Goal: Communication & Community: Answer question/provide support

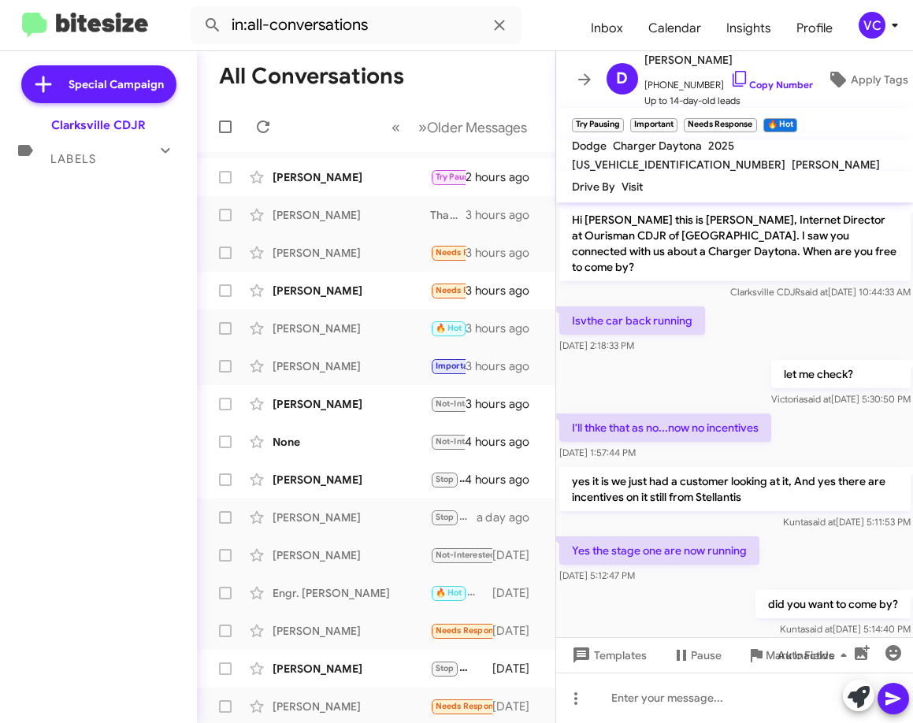
scroll to position [606, 0]
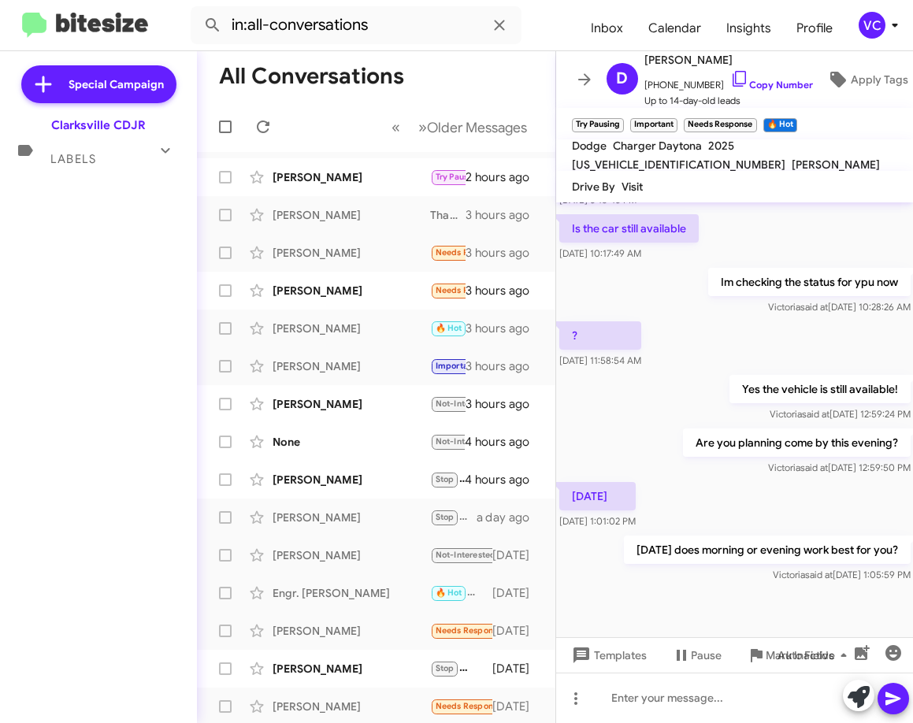
click at [837, 249] on div "Hi [PERSON_NAME] this is [PERSON_NAME], Internet Director at Ourisman CDJR of […" at bounding box center [735, 91] width 358 height 989
click at [825, 375] on p "Yes the vehicle is still available!" at bounding box center [819, 389] width 181 height 28
click at [758, 586] on div at bounding box center [735, 619] width 358 height 67
click at [769, 494] on div "[DATE] 1:01:02 PM" at bounding box center [735, 506] width 358 height 54
click at [726, 599] on div at bounding box center [735, 619] width 358 height 67
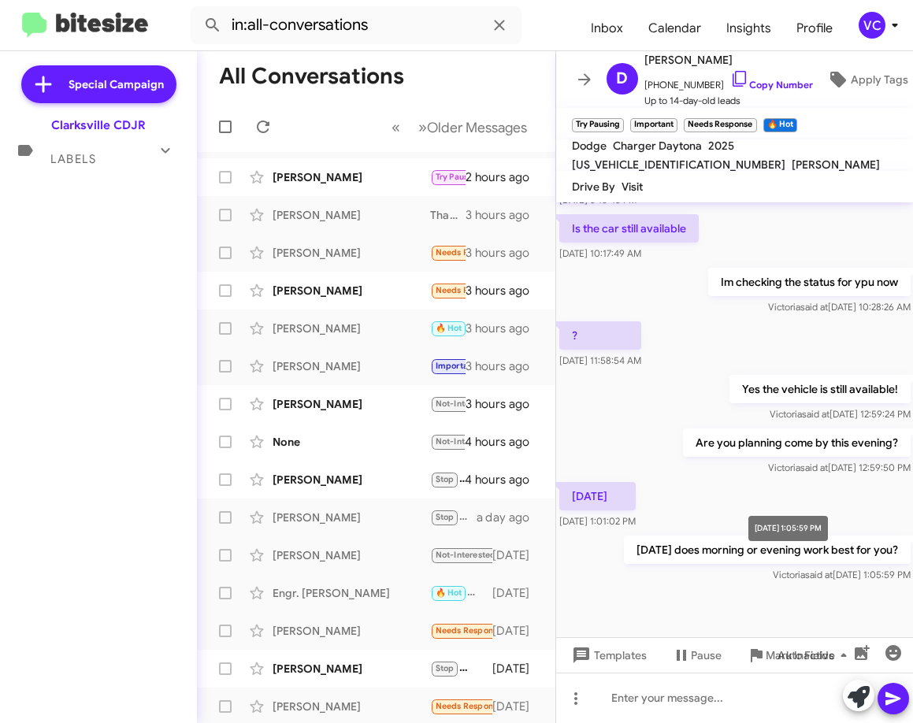
click at [763, 495] on div "[DATE] 1:01:02 PM" at bounding box center [735, 506] width 358 height 54
click at [795, 499] on div "[DATE] 1:01:02 PM" at bounding box center [735, 506] width 358 height 54
click at [265, 128] on icon at bounding box center [263, 126] width 19 height 19
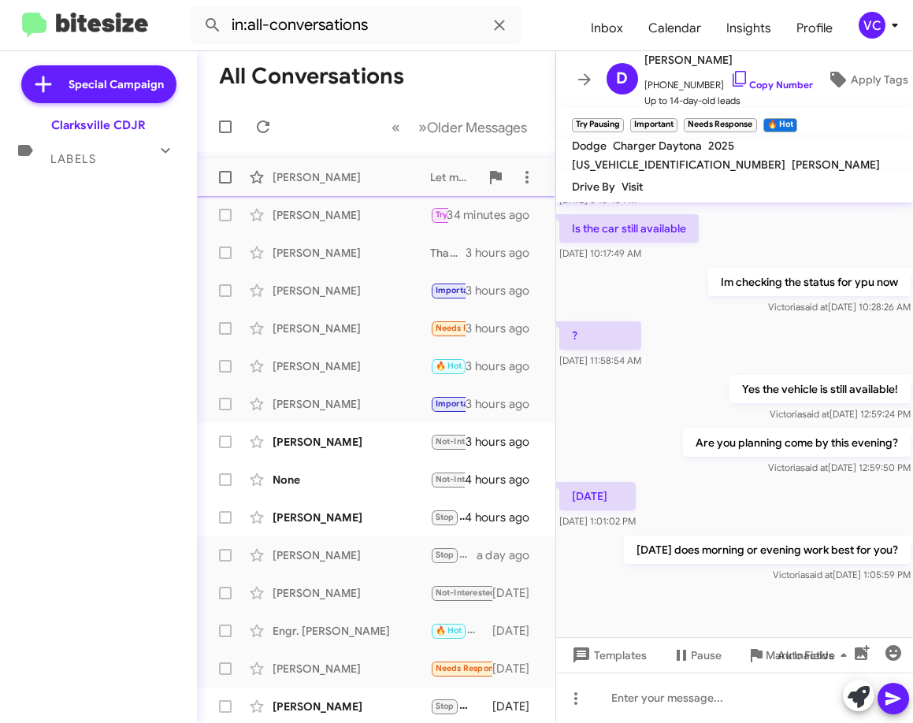
click at [346, 183] on div "[PERSON_NAME]" at bounding box center [352, 177] width 158 height 16
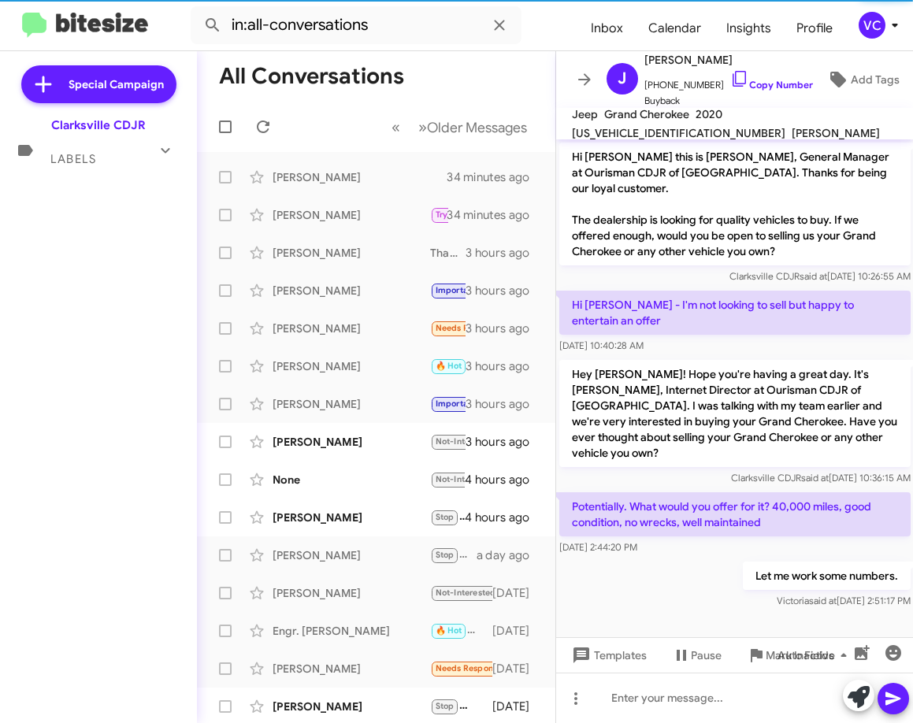
drag, startPoint x: 717, startPoint y: 545, endPoint x: 684, endPoint y: 507, distance: 50.2
click at [717, 559] on div "Let me work some numbers. [PERSON_NAME] said at [DATE] 2:51:17 PM" at bounding box center [735, 586] width 358 height 54
click at [751, 84] on link "Copy Number" at bounding box center [771, 85] width 83 height 12
click at [854, 393] on p "Hey [PERSON_NAME]! Hope you're having a great day. It's [PERSON_NAME], Internet…" at bounding box center [734, 413] width 351 height 107
click at [750, 126] on span "[US_VEHICLE_IDENTIFICATION_NUMBER]" at bounding box center [678, 133] width 213 height 14
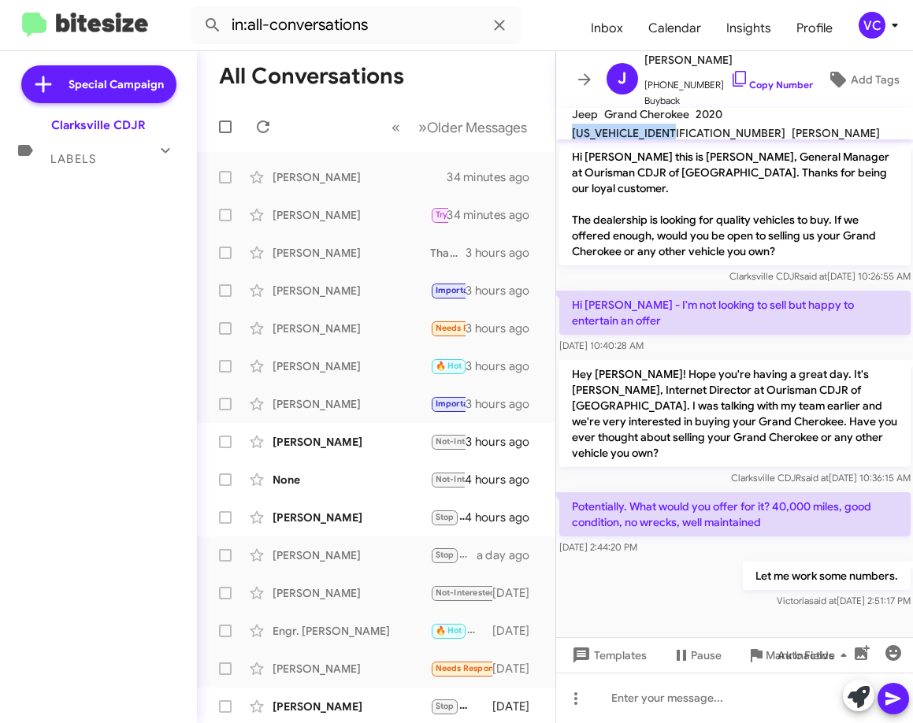
click at [752, 126] on span "[US_VEHICLE_IDENTIFICATION_NUMBER]" at bounding box center [678, 133] width 213 height 14
copy span "[US_VEHICLE_IDENTIFICATION_NUMBER]"
click at [618, 722] on div at bounding box center [735, 698] width 358 height 50
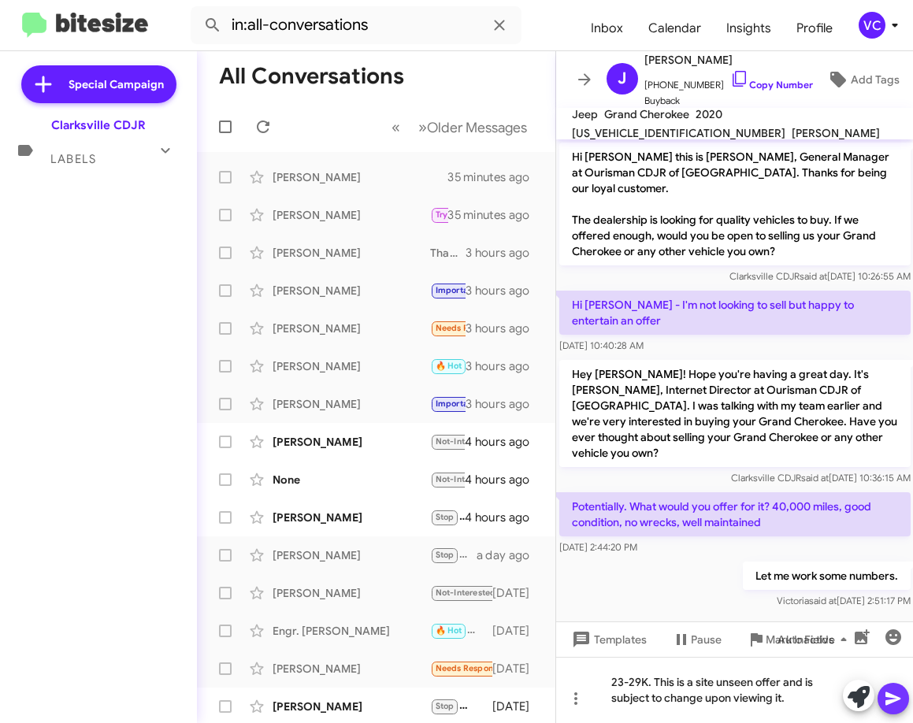
click at [894, 694] on icon at bounding box center [893, 698] width 19 height 19
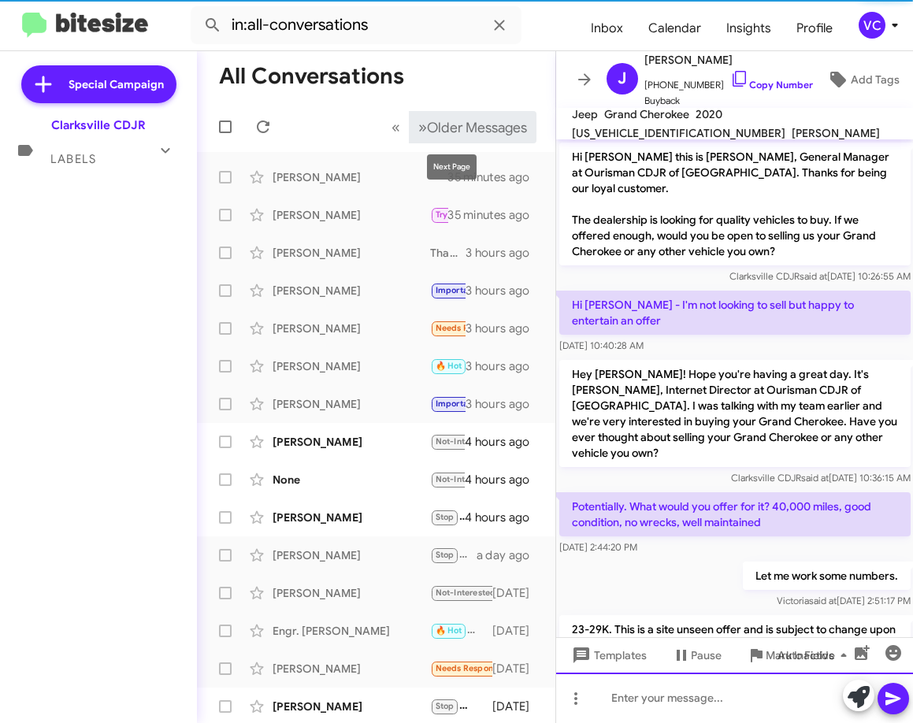
scroll to position [36, 0]
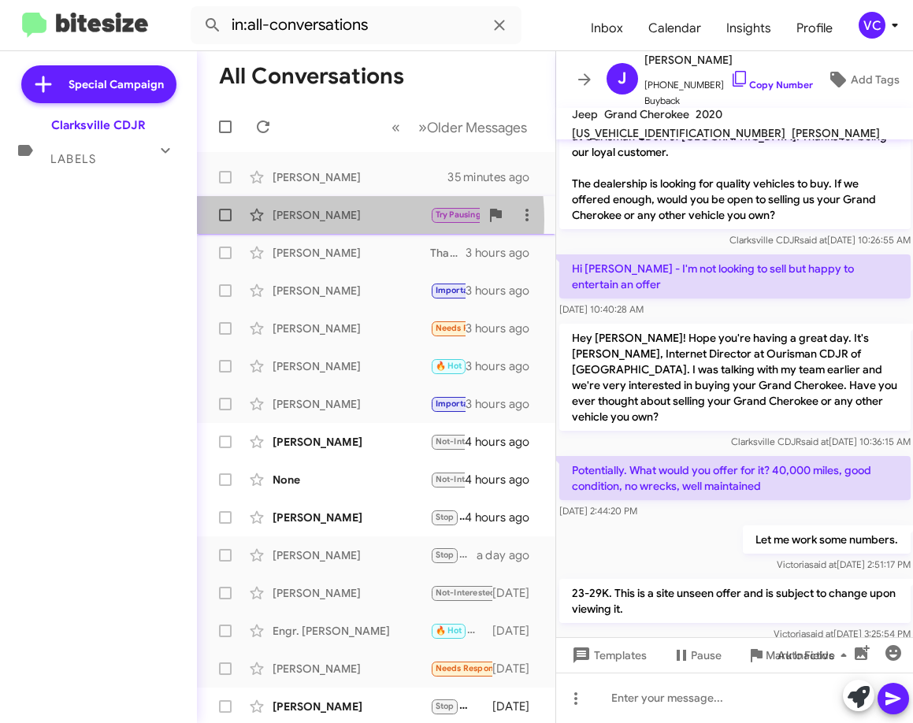
click at [316, 220] on div "[PERSON_NAME]" at bounding box center [352, 215] width 158 height 16
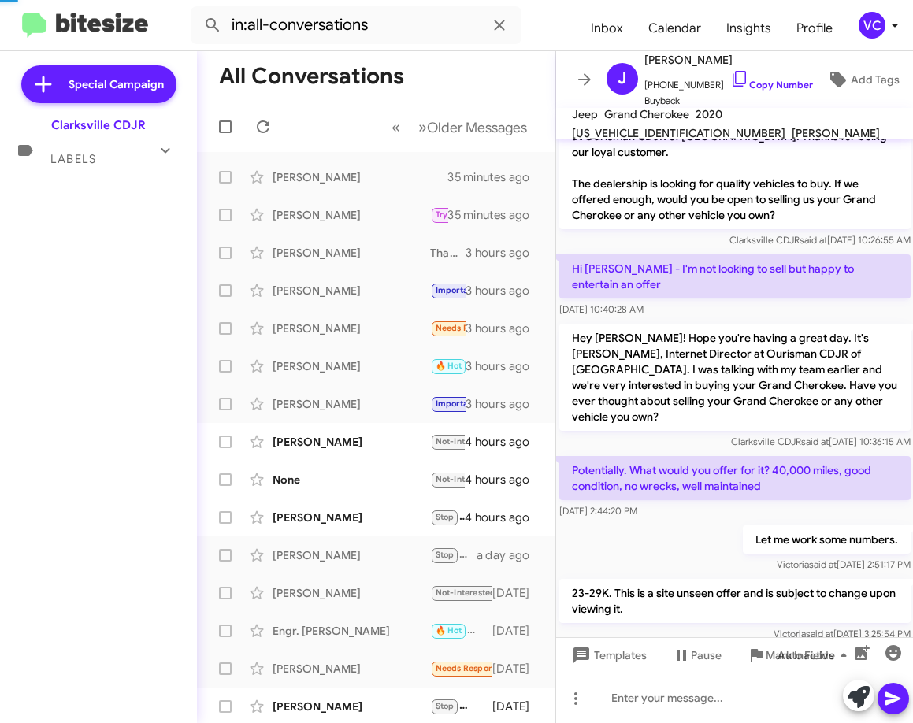
scroll to position [689, 0]
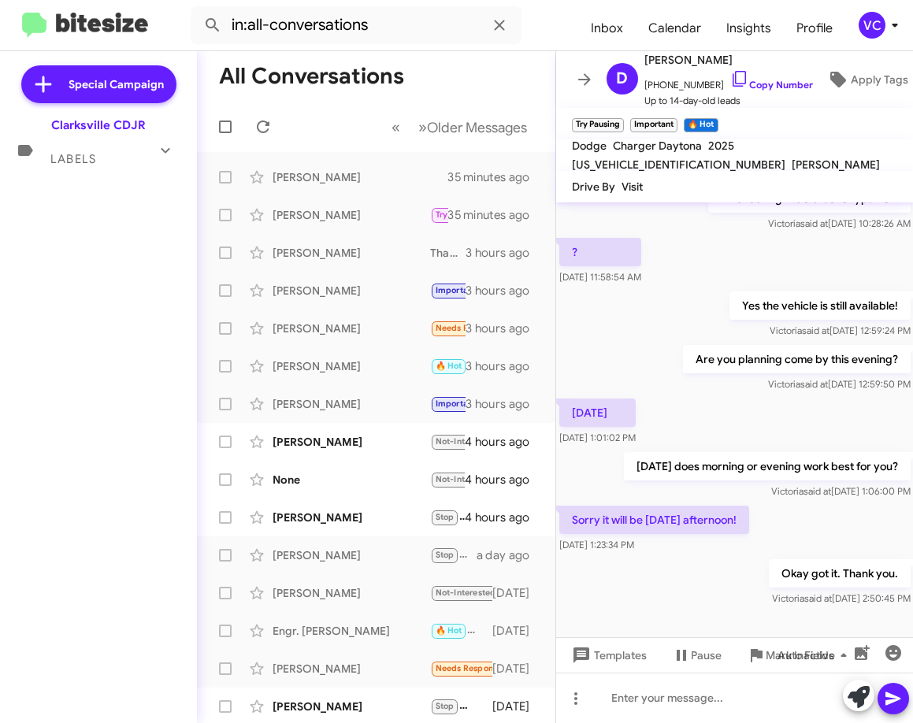
click at [837, 503] on div "Sorry it will be [DATE] afternoon! [DATE] 1:23:34 PM" at bounding box center [735, 530] width 358 height 54
click at [679, 584] on div "Okay got it. Thank you. [PERSON_NAME] said at [DATE] 2:50:45 PM" at bounding box center [735, 583] width 358 height 54
click at [779, 79] on link "Copy Number" at bounding box center [771, 85] width 83 height 12
click at [773, 529] on div "Sorry it will be [DATE] afternoon! [DATE] 1:23:34 PM" at bounding box center [735, 530] width 358 height 54
click at [845, 235] on div "? [DATE] 11:58:54 AM" at bounding box center [735, 262] width 358 height 54
